Goal: Task Accomplishment & Management: Manage account settings

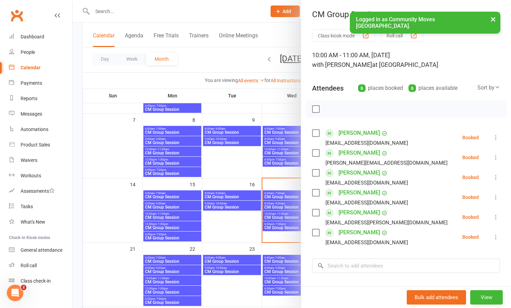
scroll to position [81, 0]
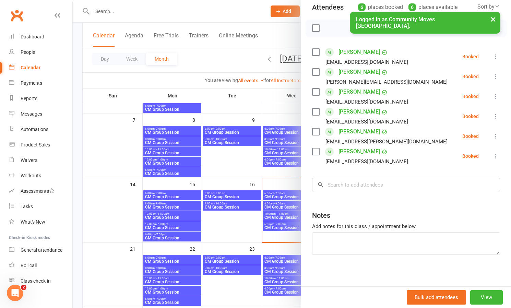
click at [348, 75] on link "[PERSON_NAME]" at bounding box center [358, 72] width 41 height 11
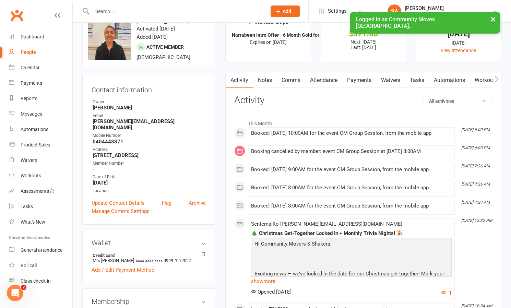
scroll to position [22, 0]
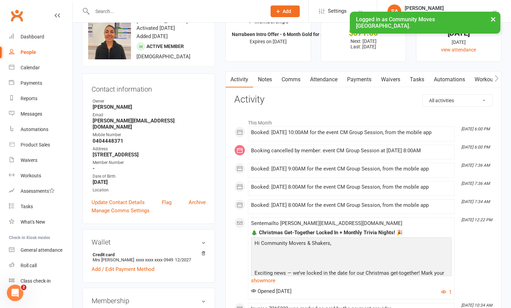
click at [134, 14] on input "text" at bounding box center [175, 12] width 171 height 10
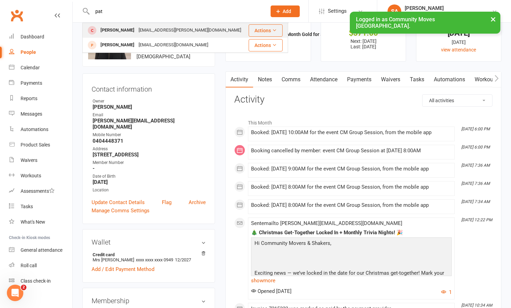
type input "pat"
click at [131, 31] on div "[PERSON_NAME]" at bounding box center [117, 30] width 38 height 10
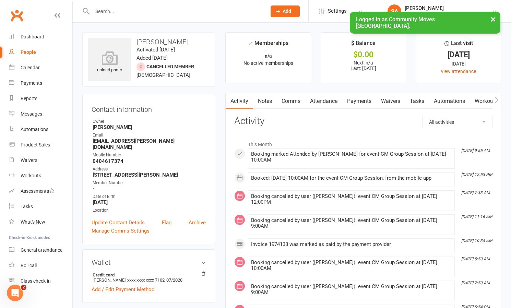
click at [358, 99] on link "Payments" at bounding box center [359, 101] width 34 height 16
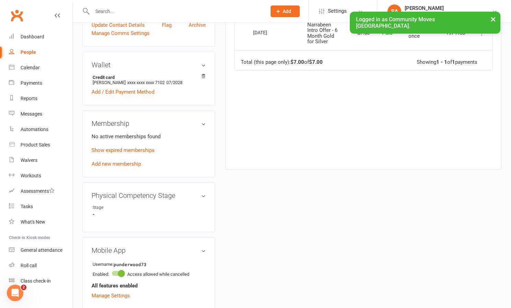
scroll to position [166, 0]
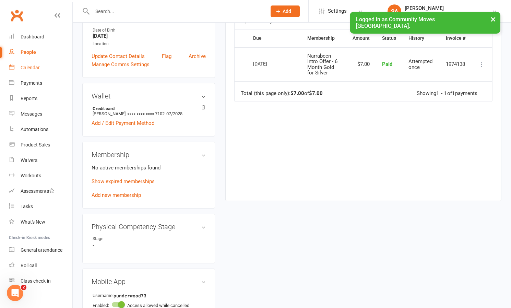
click at [36, 64] on link "Calendar" at bounding box center [40, 67] width 63 height 15
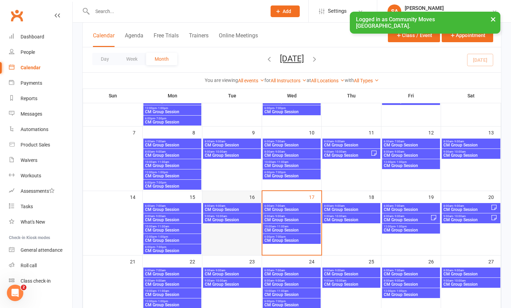
scroll to position [84, 0]
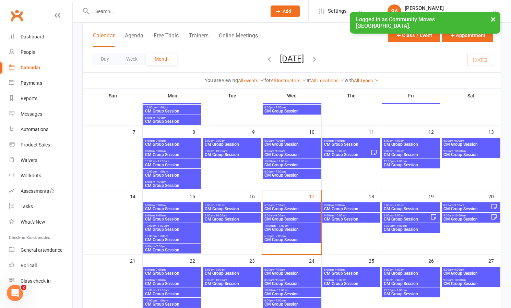
click at [281, 227] on span "CM Group Session" at bounding box center [291, 229] width 55 height 4
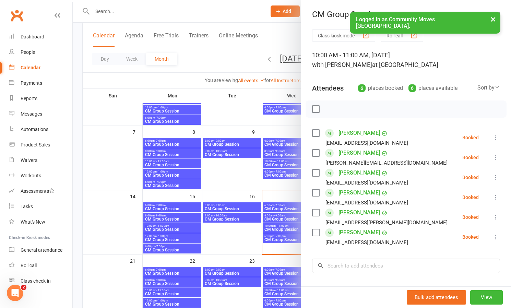
click at [360, 172] on link "[PERSON_NAME]" at bounding box center [358, 172] width 41 height 11
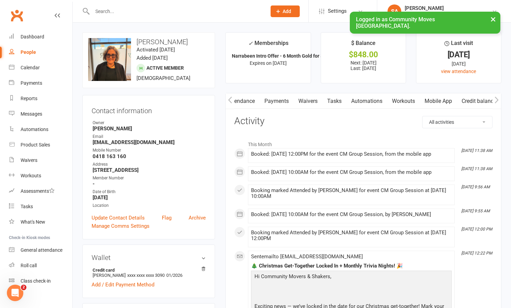
scroll to position [0, 85]
click at [407, 98] on link "Workouts" at bounding box center [403, 101] width 33 height 16
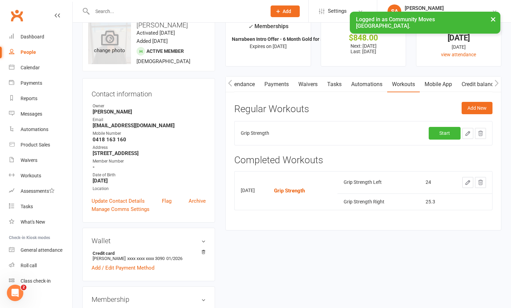
scroll to position [0, 85]
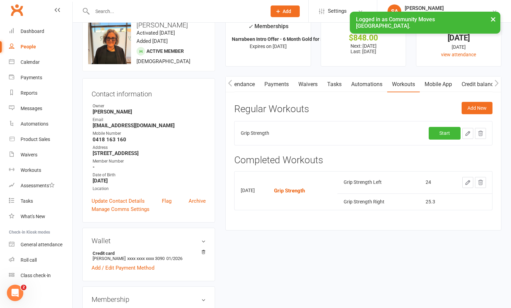
click at [40, 68] on link "Calendar" at bounding box center [40, 62] width 63 height 15
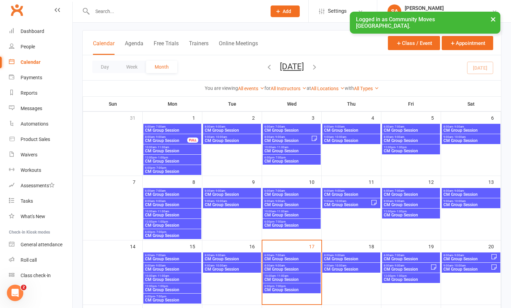
scroll to position [34, 0]
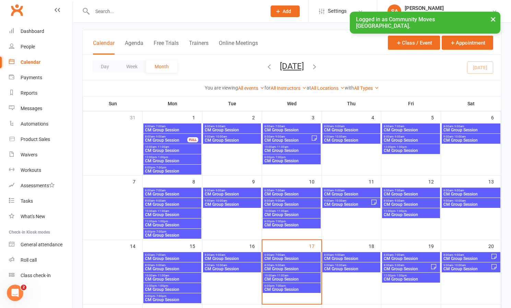
click at [295, 278] on span "CM Group Session" at bounding box center [291, 279] width 55 height 4
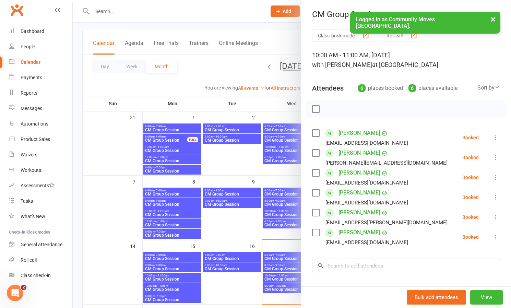
click at [501, 135] on div "Class kiosk mode Roll call 10:00 AM - 11:00 AM, [DATE] with [PERSON_NAME] at Na…" at bounding box center [406, 199] width 210 height 341
drag, startPoint x: 498, startPoint y: 136, endPoint x: 494, endPoint y: 138, distance: 4.0
click at [498, 136] on icon at bounding box center [495, 137] width 7 height 7
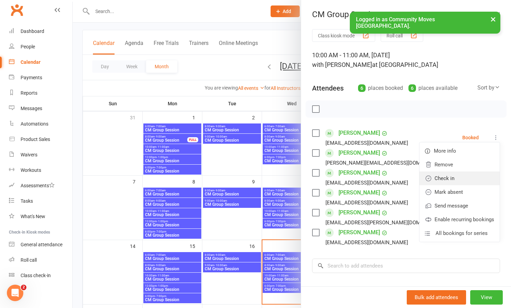
click at [450, 178] on link "Check in" at bounding box center [459, 178] width 80 height 14
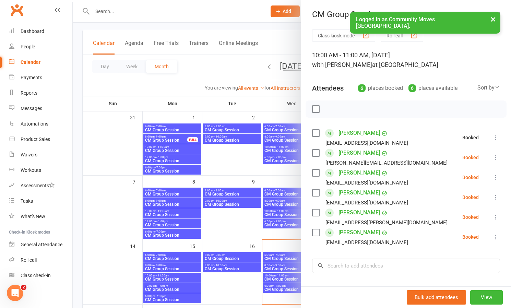
click at [497, 155] on icon at bounding box center [495, 157] width 7 height 7
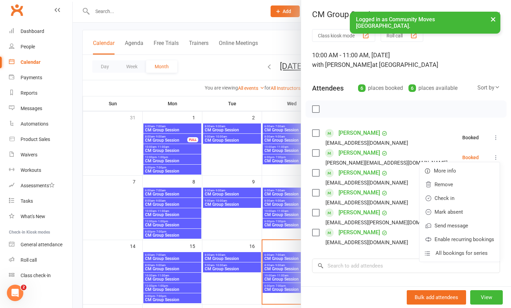
drag, startPoint x: 449, startPoint y: 196, endPoint x: 463, endPoint y: 189, distance: 15.7
click at [449, 196] on link "Check in" at bounding box center [459, 198] width 80 height 14
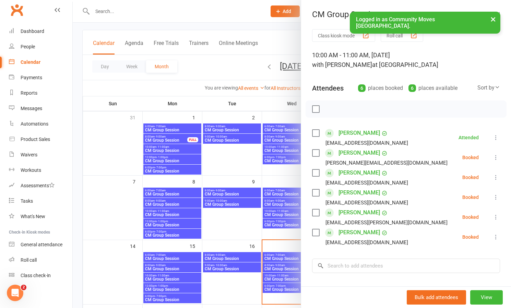
click at [496, 176] on icon at bounding box center [495, 177] width 7 height 7
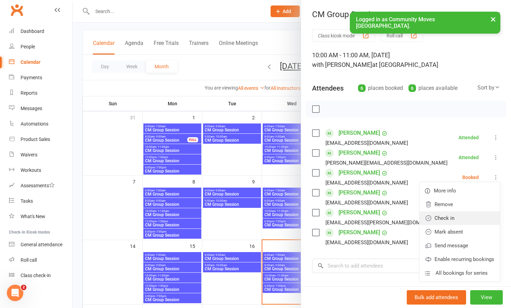
click at [452, 217] on link "Check in" at bounding box center [459, 218] width 80 height 14
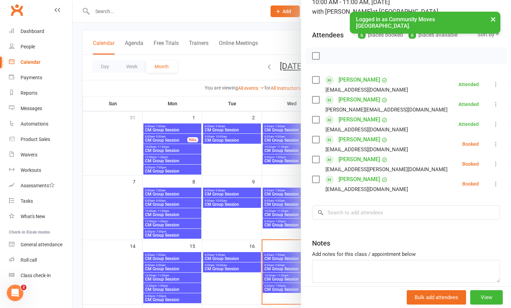
scroll to position [54, 0]
click at [494, 142] on icon at bounding box center [495, 143] width 7 height 7
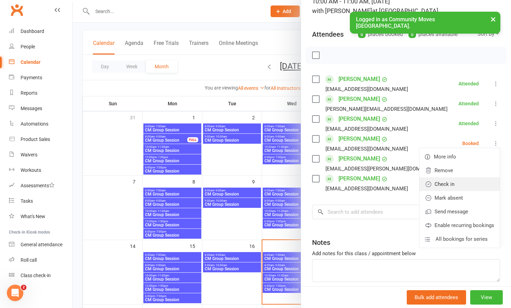
click at [449, 183] on link "Check in" at bounding box center [459, 184] width 80 height 14
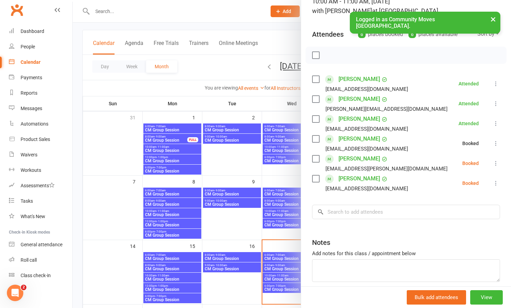
click at [497, 162] on icon at bounding box center [495, 163] width 7 height 7
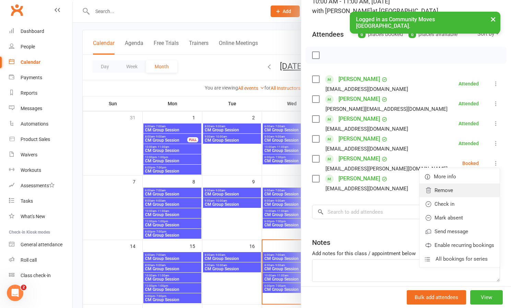
click at [442, 188] on link "Remove" at bounding box center [459, 190] width 80 height 14
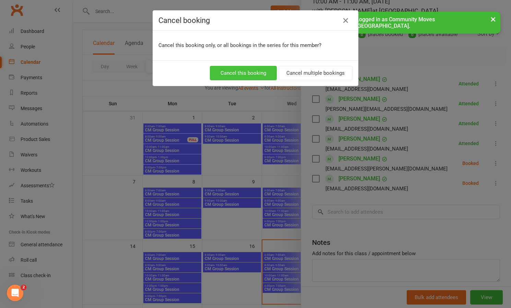
click at [239, 69] on button "Cancel this booking" at bounding box center [243, 73] width 67 height 14
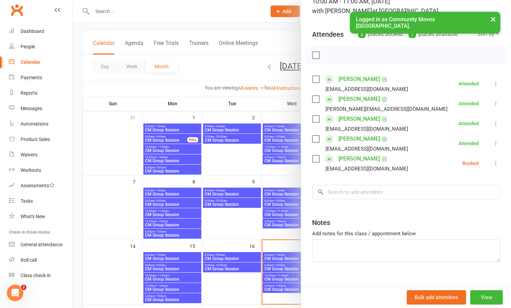
click at [497, 161] on icon at bounding box center [495, 163] width 7 height 7
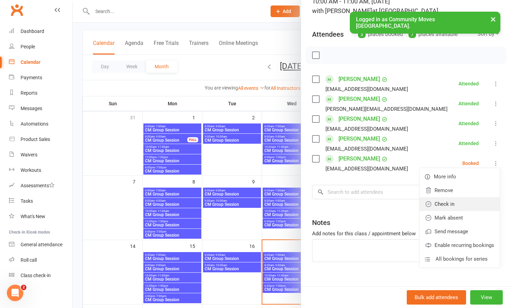
click at [448, 205] on link "Check in" at bounding box center [459, 204] width 80 height 14
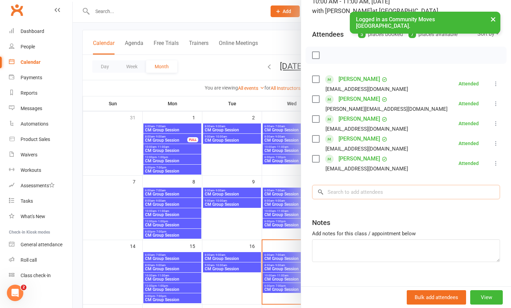
click at [371, 197] on input "search" at bounding box center [406, 192] width 188 height 14
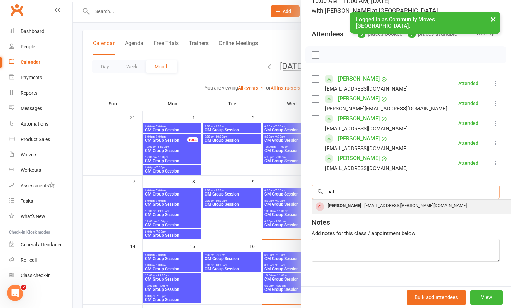
scroll to position [54, 0]
type input "pat"
click at [346, 205] on div "[PERSON_NAME]" at bounding box center [344, 206] width 39 height 10
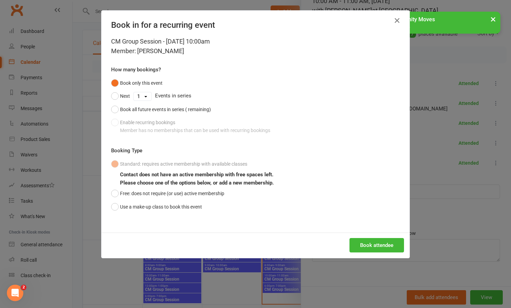
scroll to position [54, 0]
click at [375, 242] on button "Book attendee" at bounding box center [376, 245] width 55 height 14
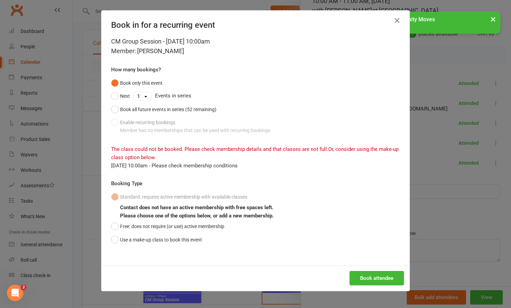
scroll to position [34, 0]
click at [114, 226] on button "Free: does not require (or use) active membership" at bounding box center [167, 226] width 113 height 13
click at [373, 276] on button "Book attendee" at bounding box center [376, 278] width 55 height 14
